Goal: Information Seeking & Learning: Learn about a topic

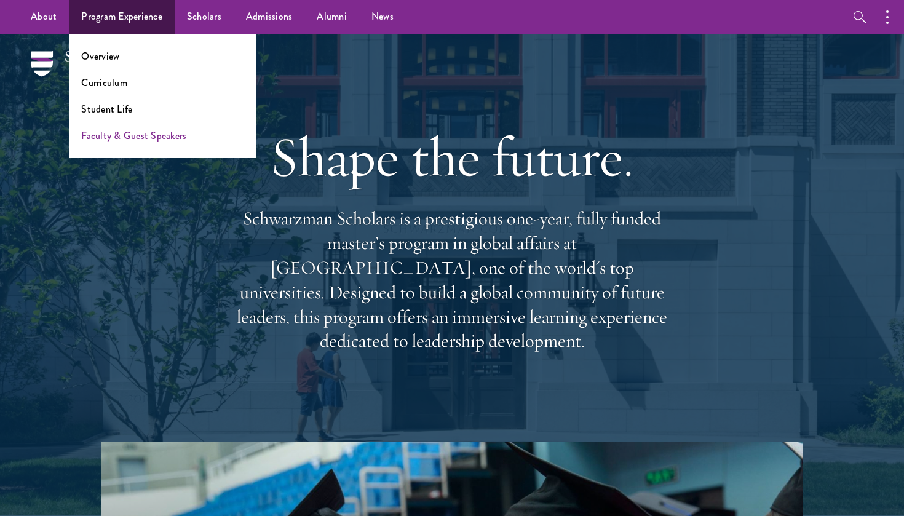
click at [117, 135] on link "Faculty & Guest Speakers" at bounding box center [133, 136] width 105 height 14
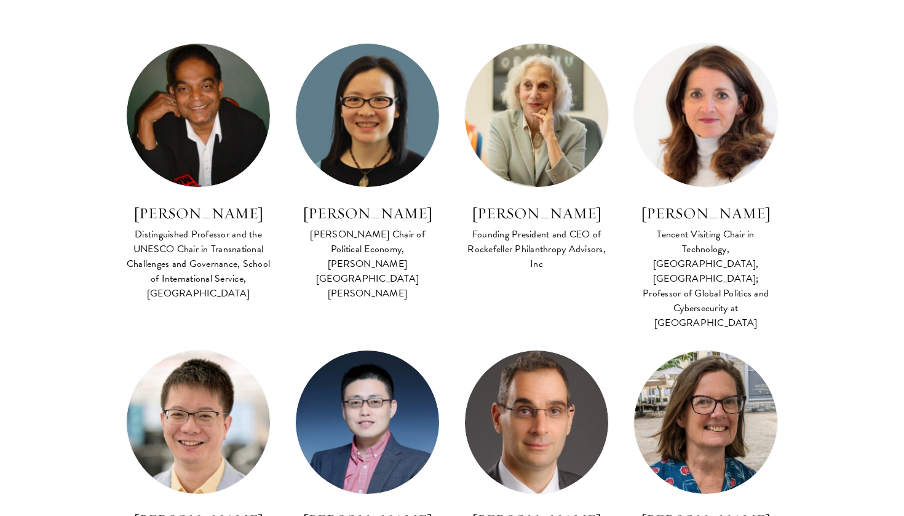
scroll to position [510, 0]
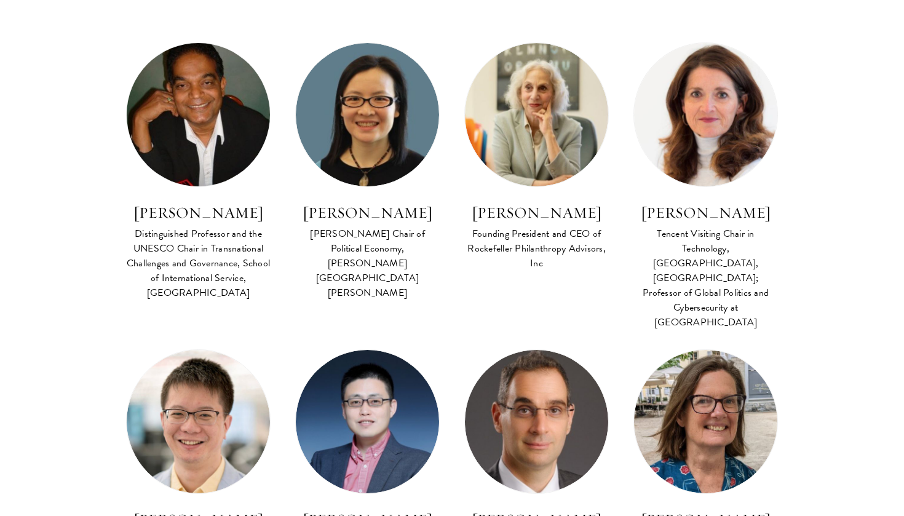
drag, startPoint x: 105, startPoint y: 213, endPoint x: 263, endPoint y: 209, distance: 158.1
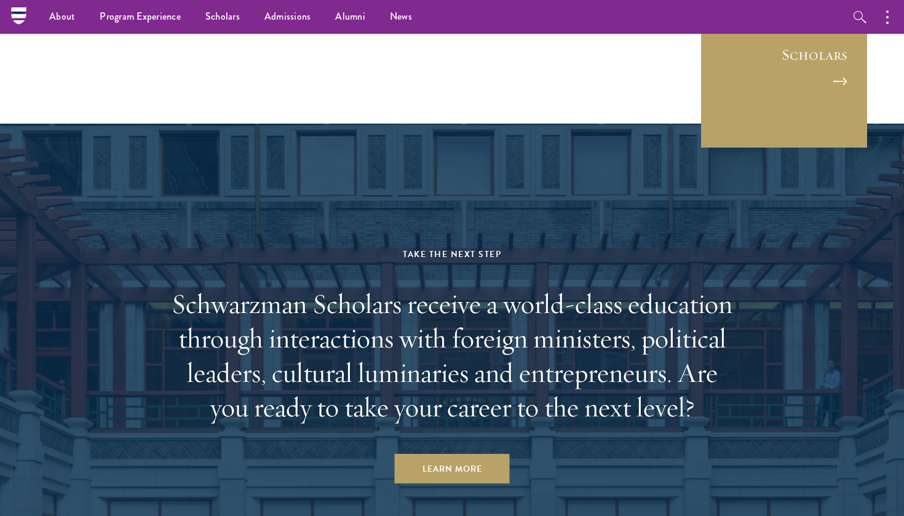
scroll to position [6261, 0]
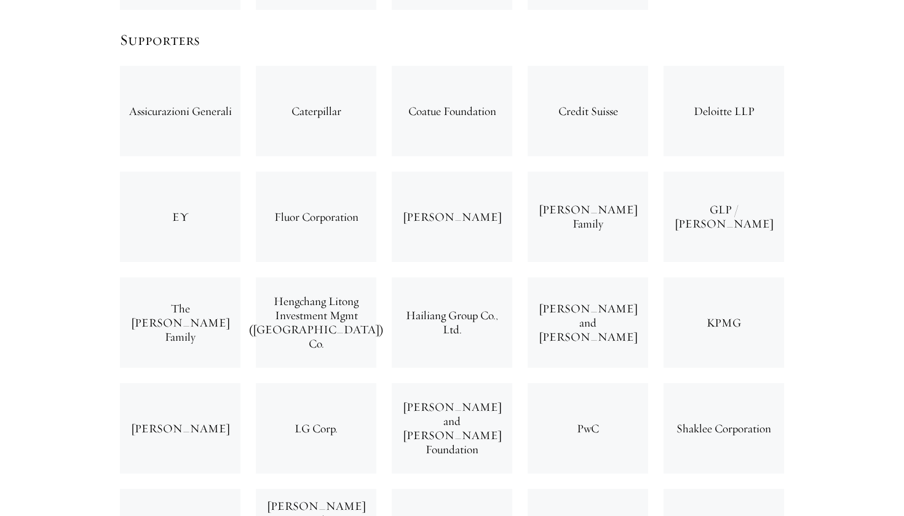
scroll to position [3632, 0]
click at [570, 276] on div "[PERSON_NAME] and [PERSON_NAME]" at bounding box center [588, 321] width 121 height 90
drag, startPoint x: 551, startPoint y: 230, endPoint x: 626, endPoint y: 250, distance: 77.0
click at [626, 276] on div "[PERSON_NAME] and [PERSON_NAME]" at bounding box center [588, 321] width 121 height 90
copy div "[PERSON_NAME] and [PERSON_NAME]"
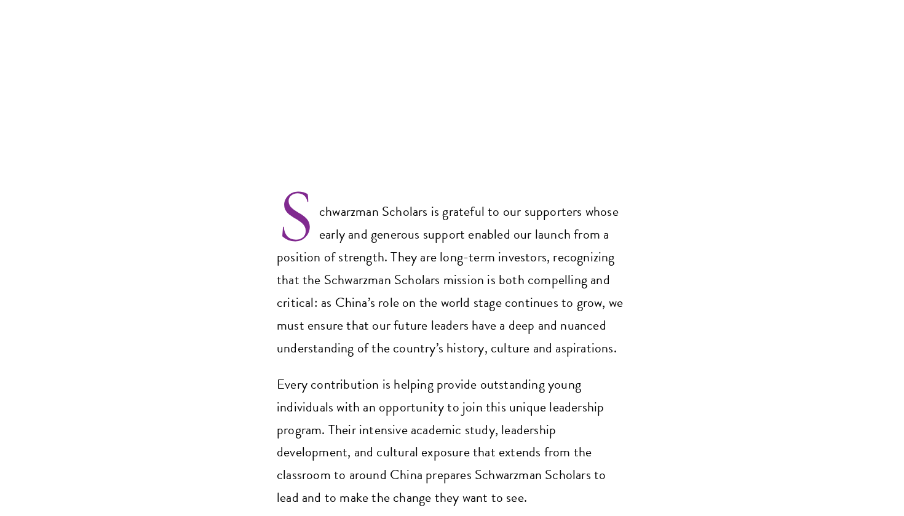
scroll to position [1026, 0]
